Goal: Find specific page/section: Find specific page/section

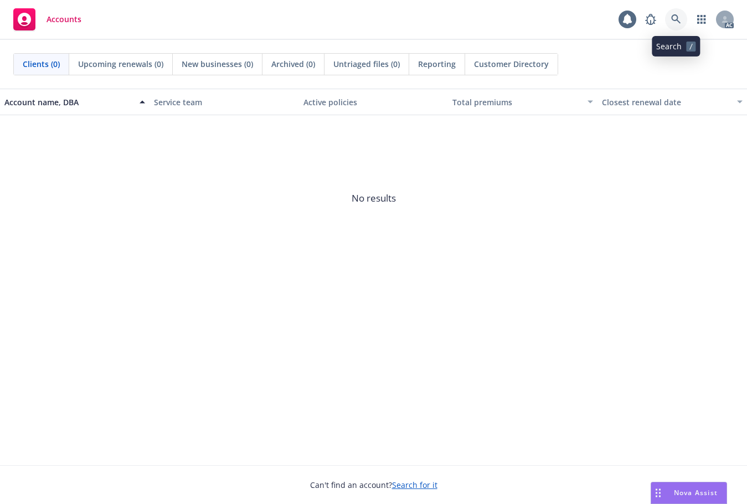
click at [677, 19] on icon at bounding box center [675, 18] width 9 height 9
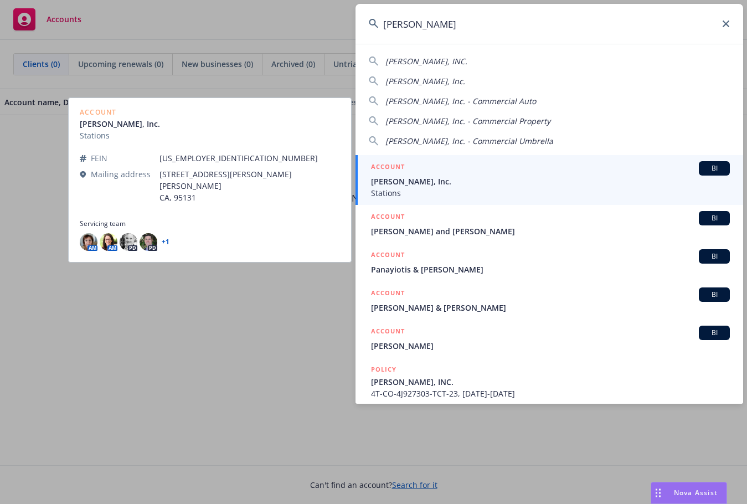
type input "[PERSON_NAME]"
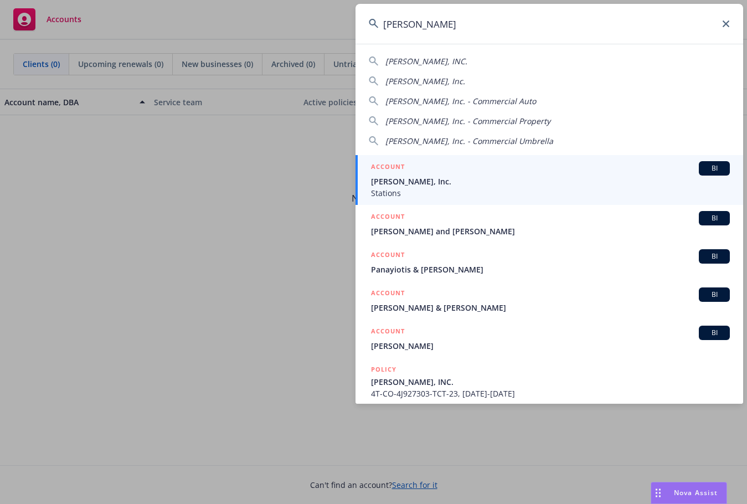
click at [399, 185] on span "[PERSON_NAME], Inc." at bounding box center [550, 182] width 359 height 12
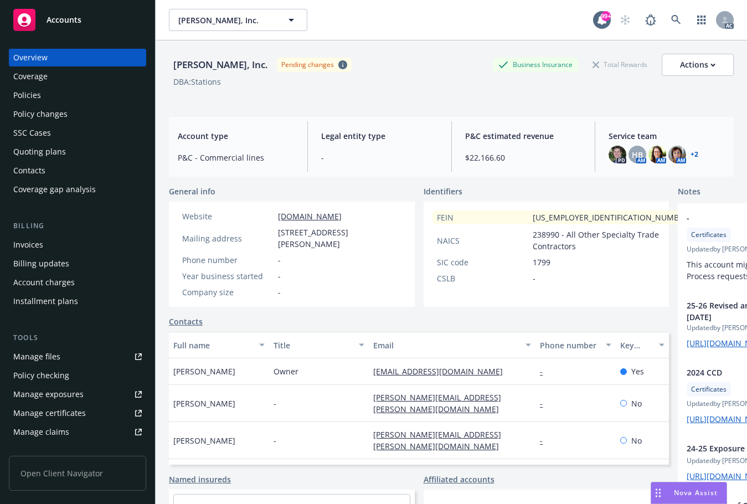
click at [38, 430] on div "Manage claims" at bounding box center [41, 432] width 56 height 18
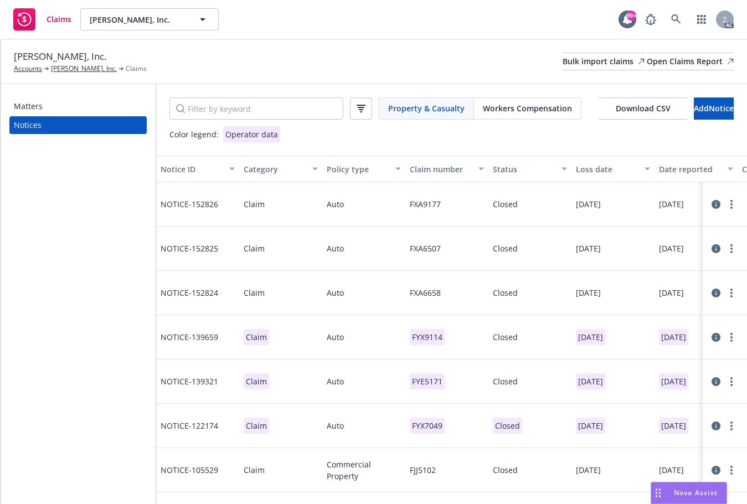
click at [595, 171] on div "Loss date" at bounding box center [607, 169] width 62 height 12
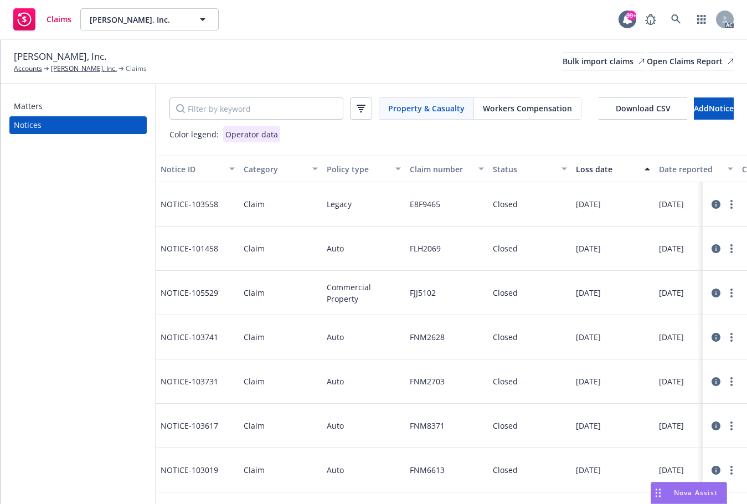
click at [595, 171] on div "Loss date" at bounding box center [607, 169] width 62 height 12
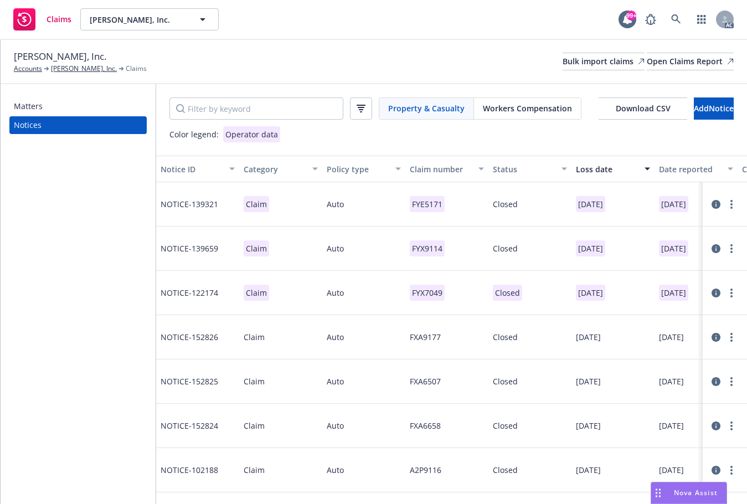
click at [412, 67] on div "[PERSON_NAME], Inc. Accounts [PERSON_NAME], Inc. Claims Bulk import claims Open…" at bounding box center [374, 61] width 720 height 24
click at [205, 57] on div "[PERSON_NAME], Inc. Accounts [PERSON_NAME], Inc. Claims Bulk import claims Open…" at bounding box center [374, 61] width 720 height 24
click at [302, 23] on div "Claims [PERSON_NAME], Inc. [PERSON_NAME], Inc. 99+ AC" at bounding box center [373, 20] width 747 height 40
